Goal: Transaction & Acquisition: Purchase product/service

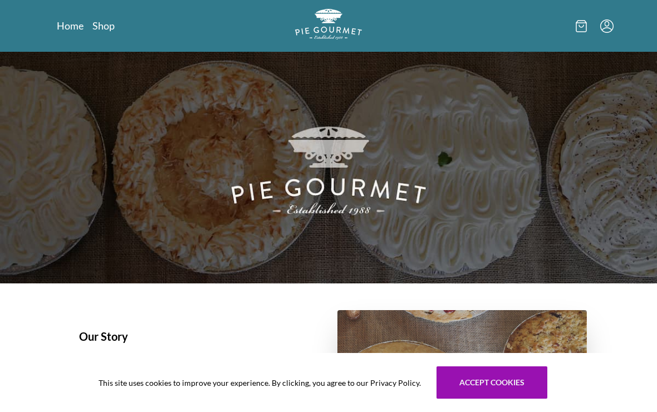
click at [101, 26] on link "Shop" at bounding box center [103, 25] width 22 height 13
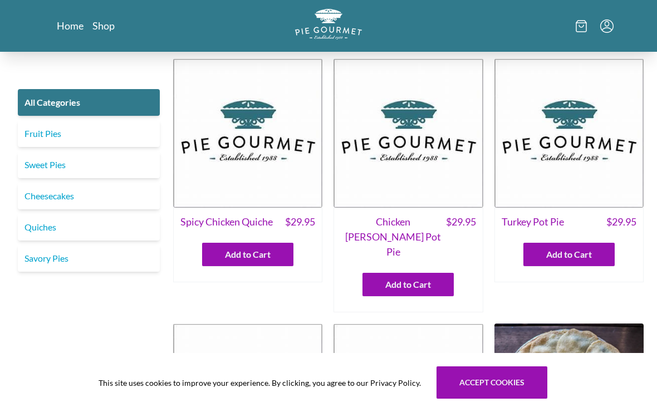
click at [48, 262] on link "Savory Pies" at bounding box center [89, 258] width 142 height 27
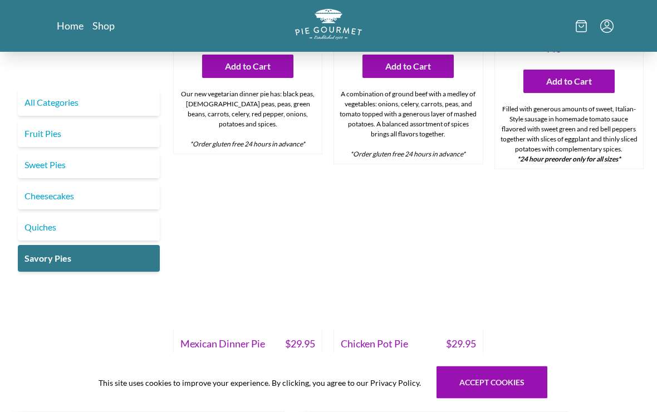
scroll to position [461, 0]
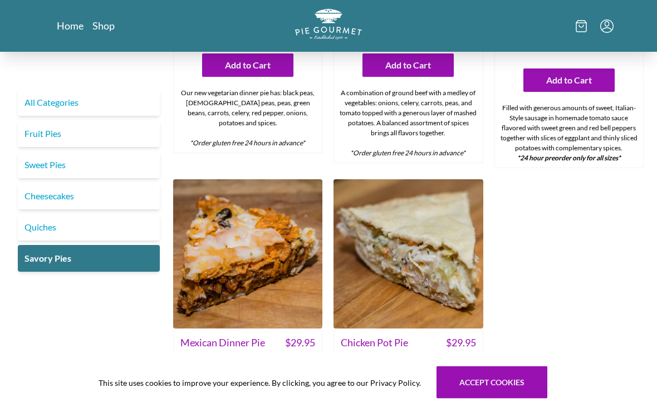
click at [211, 336] on span "Mexican Dinner Pie" at bounding box center [222, 343] width 85 height 15
click at [224, 229] on img at bounding box center [247, 254] width 149 height 149
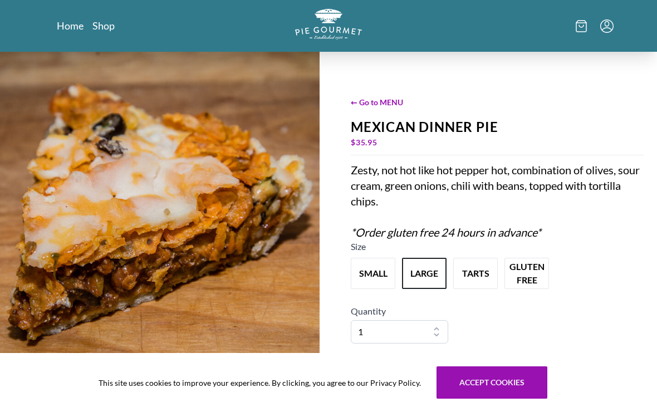
click at [377, 99] on span "← Go to MENU" at bounding box center [497, 102] width 293 height 12
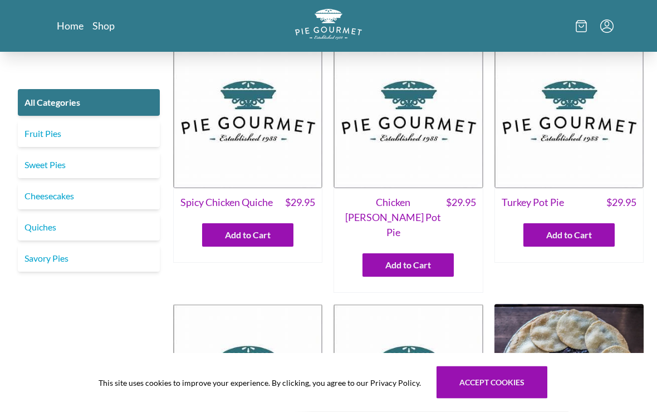
scroll to position [19, 0]
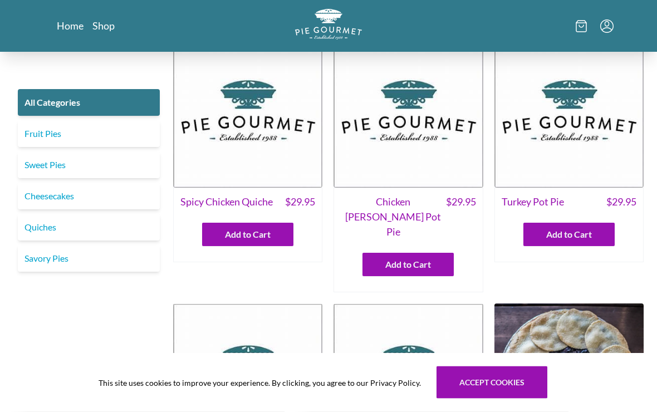
click at [47, 259] on link "Savory Pies" at bounding box center [89, 258] width 142 height 27
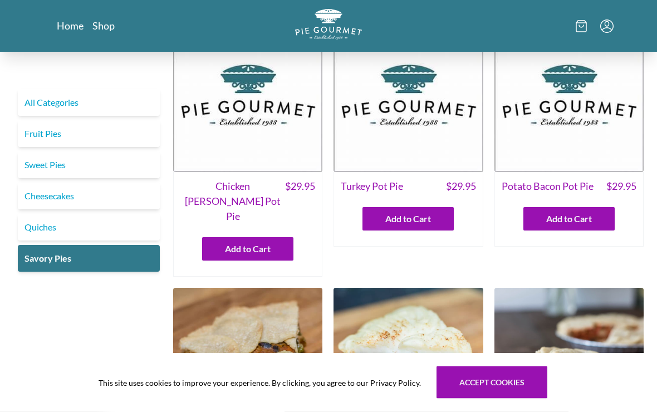
scroll to position [42, 0]
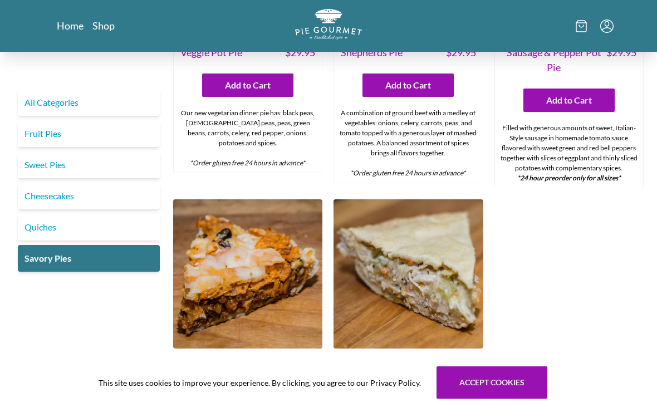
click at [114, 289] on div "All Categories Fruit Pies Sweet Pies Cheesecakes Quiches Savory Pies" at bounding box center [88, 55] width 151 height 876
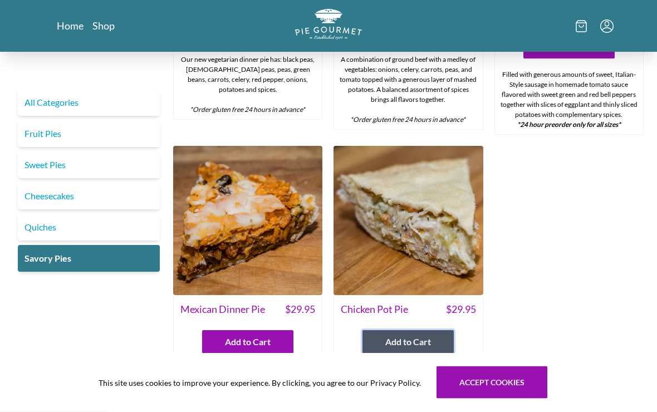
scroll to position [495, 0]
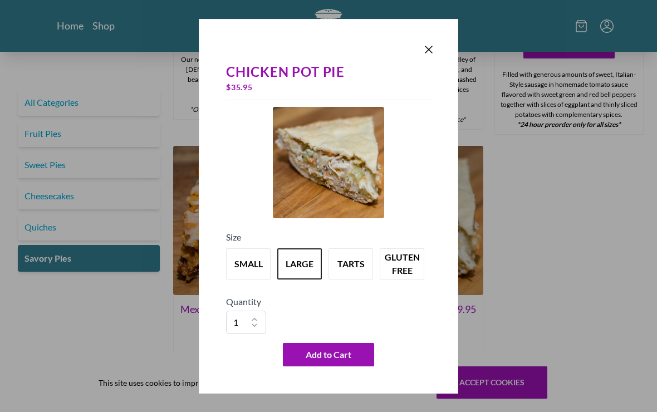
click at [110, 326] on div "Chicken Pot Pie $ 35.95 Size small large tarts gluten free Quantity 1 2 3 4 5 6…" at bounding box center [328, 206] width 657 height 412
click at [243, 271] on button "small" at bounding box center [248, 263] width 45 height 31
click at [429, 53] on icon "Close panel" at bounding box center [428, 49] width 7 height 7
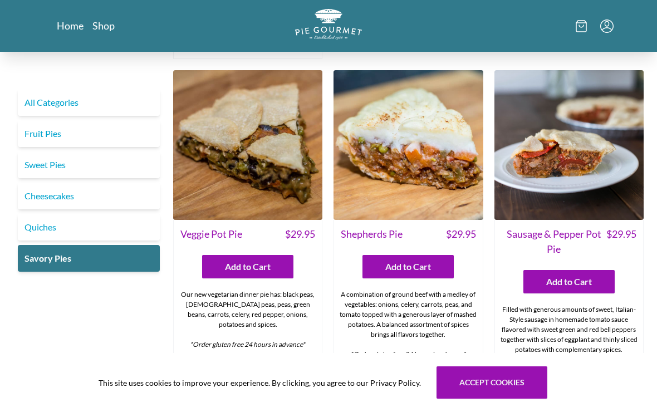
scroll to position [259, 0]
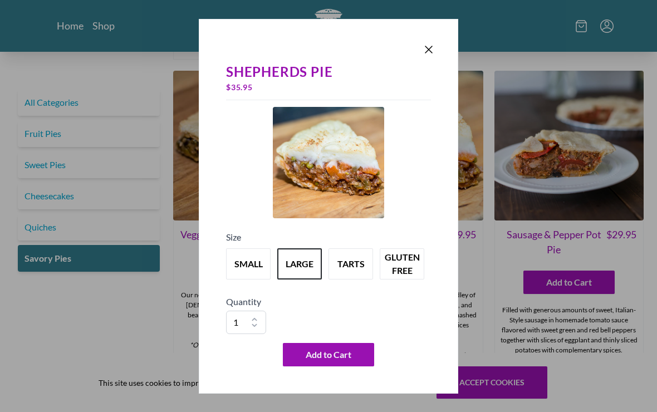
click at [426, 48] on icon "Close panel" at bounding box center [428, 49] width 13 height 13
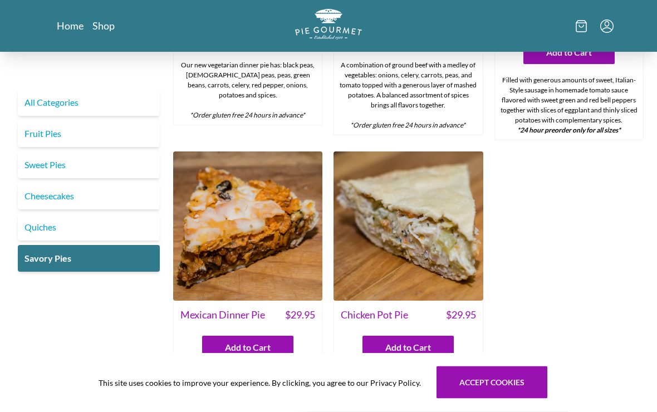
scroll to position [489, 0]
